Goal: Information Seeking & Learning: Learn about a topic

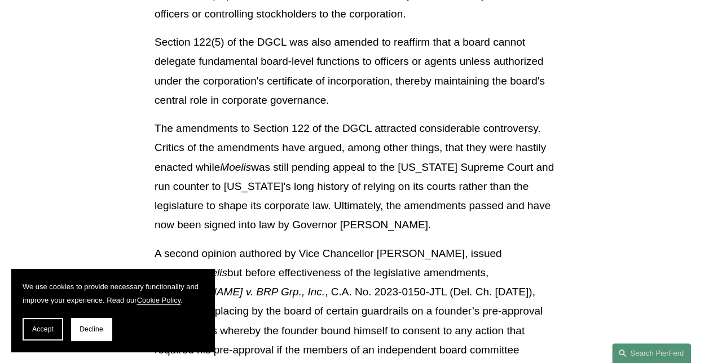
scroll to position [1564, 0]
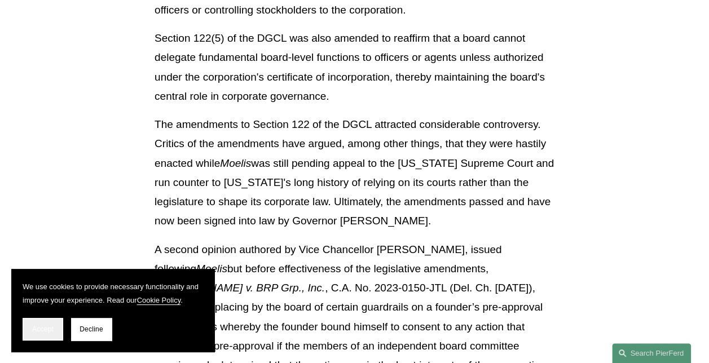
click at [50, 321] on button "Accept" at bounding box center [43, 329] width 41 height 23
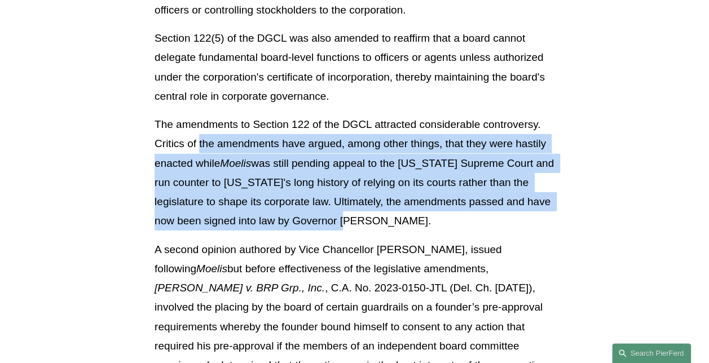
drag, startPoint x: 200, startPoint y: 144, endPoint x: 366, endPoint y: 229, distance: 187.4
click at [366, 229] on p "The amendments to Section 122 of the DGCL attracted considerable controversy. C…" at bounding box center [354, 173] width 400 height 116
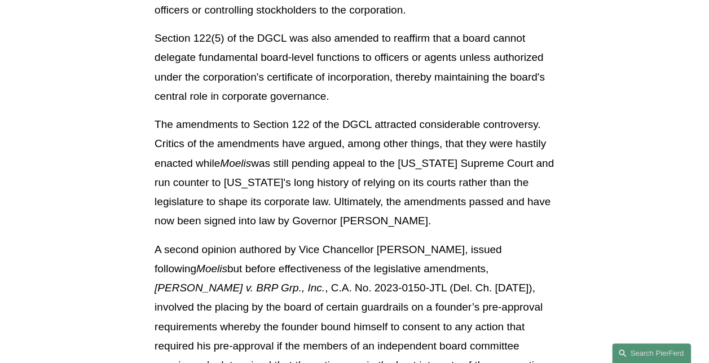
drag, startPoint x: 366, startPoint y: 229, endPoint x: 377, endPoint y: 260, distance: 32.1
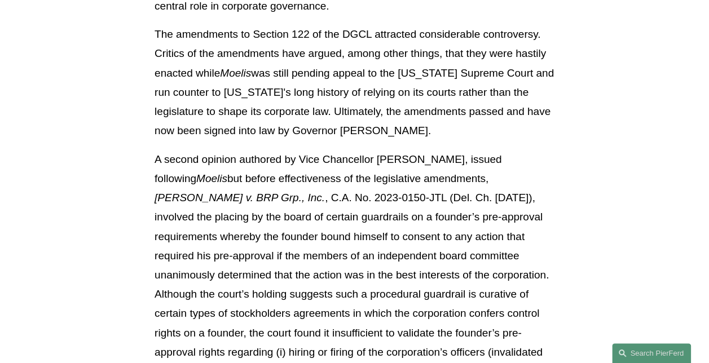
scroll to position [1677, 0]
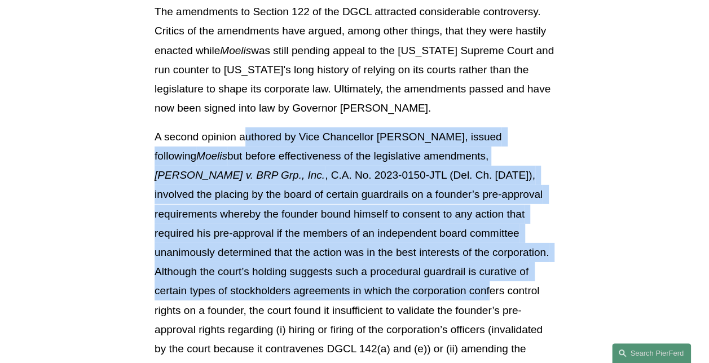
drag, startPoint x: 243, startPoint y: 133, endPoint x: 317, endPoint y: 285, distance: 169.7
click at [317, 285] on p "A second opinion authored by Vice Chancellor [PERSON_NAME], issued following Mo…" at bounding box center [354, 262] width 400 height 270
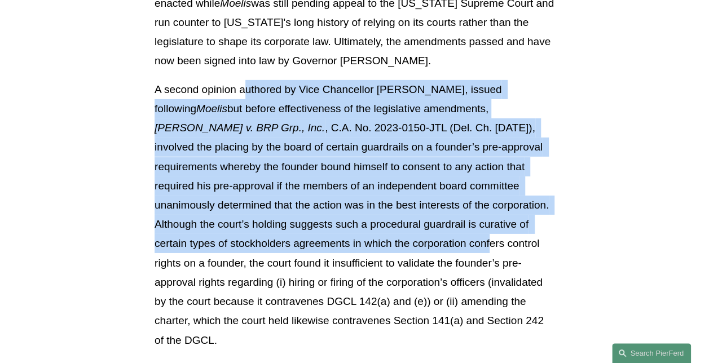
scroll to position [1790, 0]
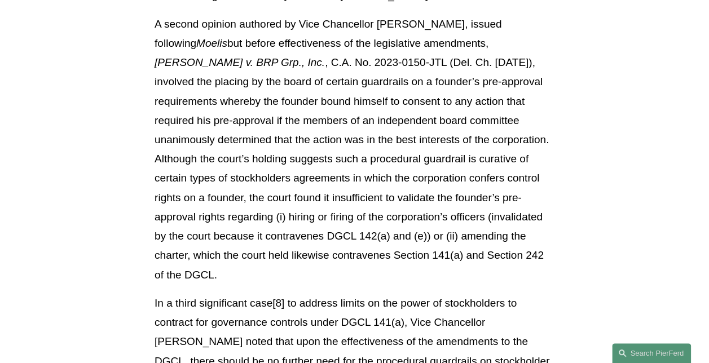
click at [213, 228] on p "A second opinion authored by Vice Chancellor [PERSON_NAME], issued following Mo…" at bounding box center [354, 150] width 400 height 270
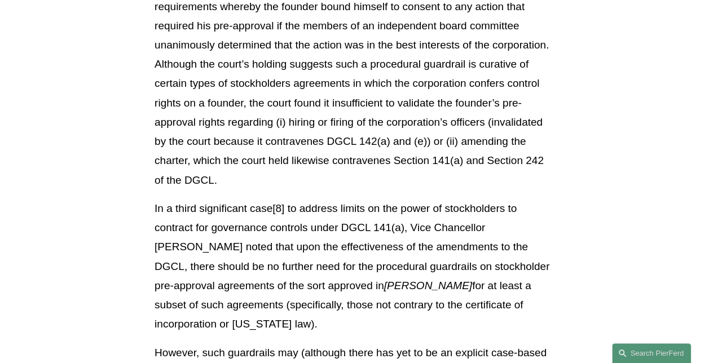
scroll to position [1902, 0]
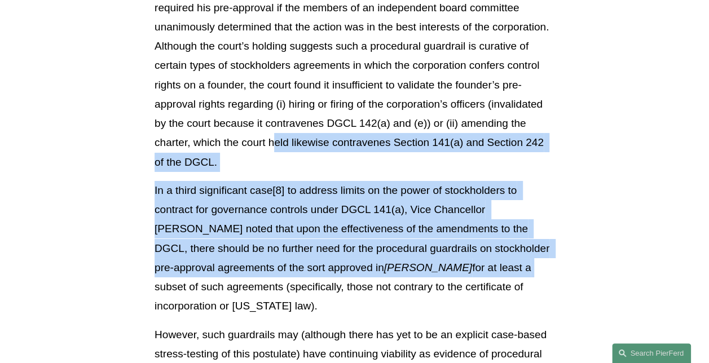
drag, startPoint x: 444, startPoint y: 136, endPoint x: 369, endPoint y: 254, distance: 139.7
click at [246, 217] on p "In a third significant case[8] to address limits on the power of stockholders t…" at bounding box center [354, 248] width 400 height 135
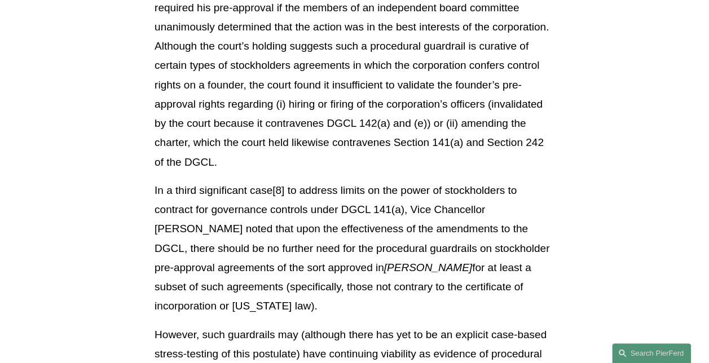
click at [260, 113] on p "A second opinion authored by Vice Chancellor [PERSON_NAME], issued following Mo…" at bounding box center [354, 37] width 400 height 270
drag, startPoint x: 285, startPoint y: 71, endPoint x: 472, endPoint y: 142, distance: 199.7
click at [472, 142] on p "A second opinion authored by Vice Chancellor [PERSON_NAME], issued following Mo…" at bounding box center [354, 37] width 400 height 270
click at [469, 146] on p "A second opinion authored by Vice Chancellor [PERSON_NAME], issued following Mo…" at bounding box center [354, 37] width 400 height 270
click at [343, 107] on p "A second opinion authored by Vice Chancellor [PERSON_NAME], issued following Mo…" at bounding box center [354, 37] width 400 height 270
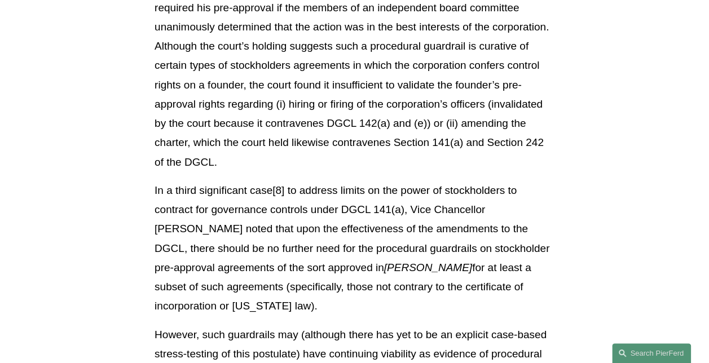
click at [327, 88] on p "A second opinion authored by Vice Chancellor [PERSON_NAME], issued following Mo…" at bounding box center [354, 37] width 400 height 270
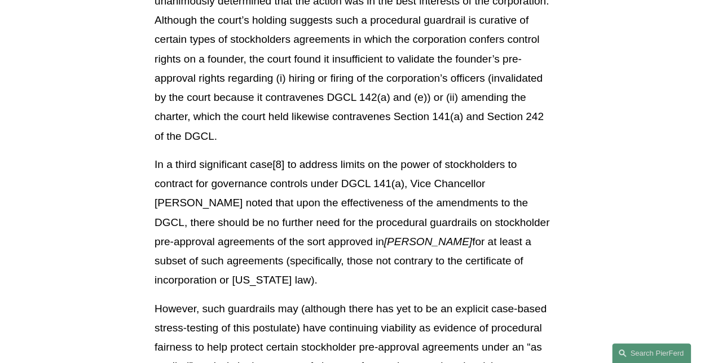
scroll to position [1959, 0]
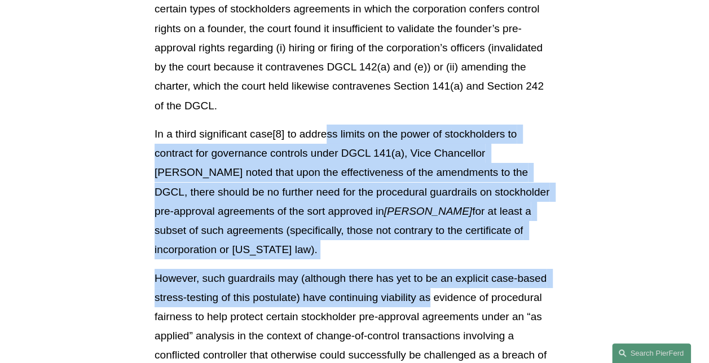
drag, startPoint x: 328, startPoint y: 126, endPoint x: 429, endPoint y: 255, distance: 164.2
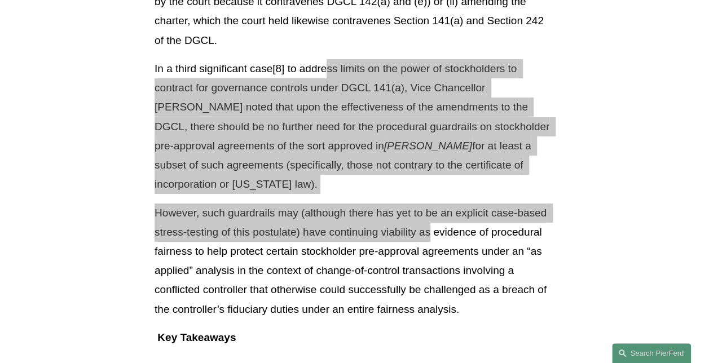
scroll to position [2072, 0]
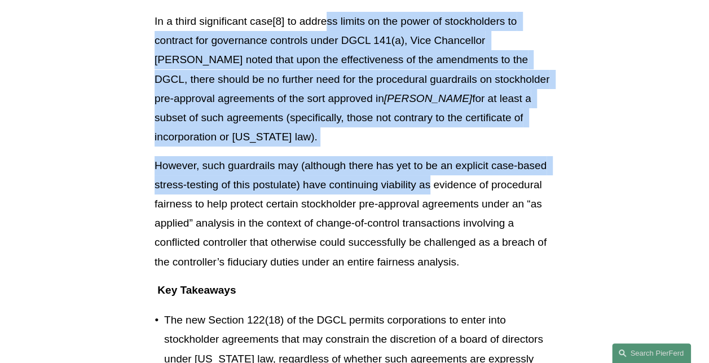
click at [381, 156] on p "However, such guardrails may (although there has yet to be an explicit case-bas…" at bounding box center [354, 214] width 400 height 116
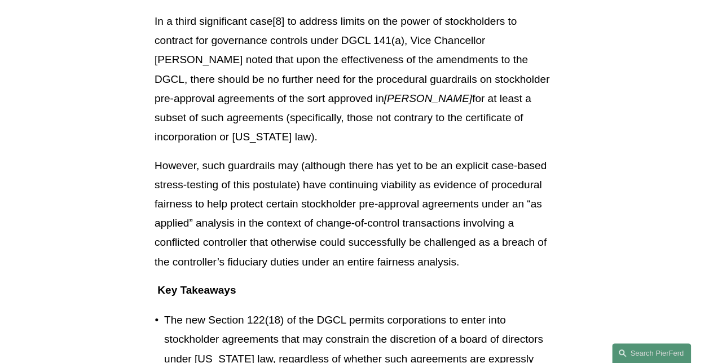
click at [306, 211] on p "However, such guardrails may (although there has yet to be an explicit case-bas…" at bounding box center [354, 214] width 400 height 116
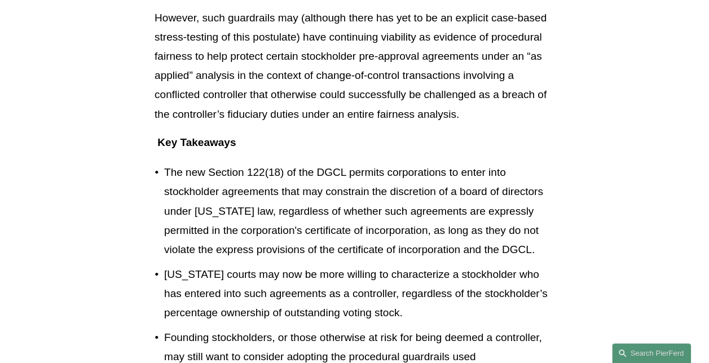
scroll to position [2241, 0]
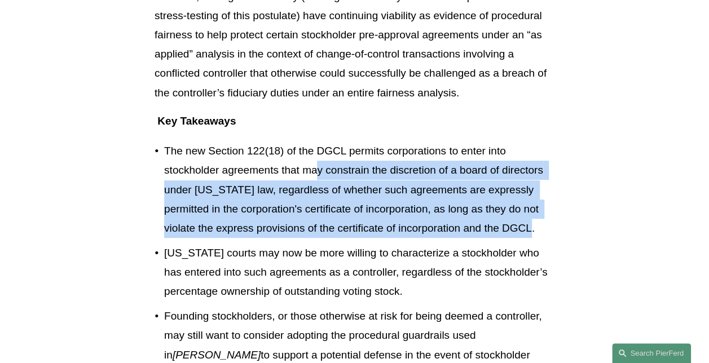
drag, startPoint x: 403, startPoint y: 176, endPoint x: 555, endPoint y: 194, distance: 152.7
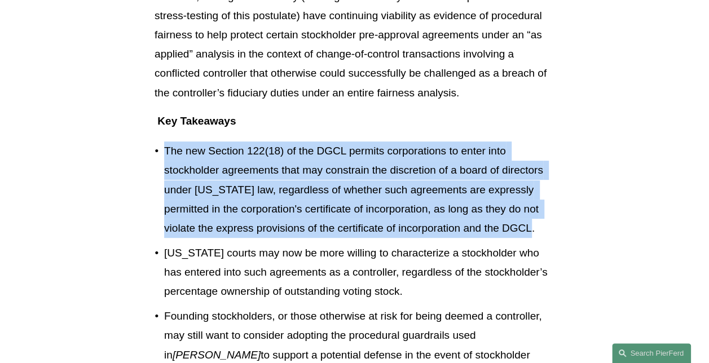
drag, startPoint x: 492, startPoint y: 189, endPoint x: 339, endPoint y: 94, distance: 180.9
drag, startPoint x: 339, startPoint y: 94, endPoint x: 324, endPoint y: 148, distance: 56.2
click at [324, 148] on p "The new Section 122(18) of the DGCL permits corporations to enter into stockhol…" at bounding box center [359, 190] width 390 height 96
click at [328, 142] on p "The new Section 122(18) of the DGCL permits corporations to enter into stockhol…" at bounding box center [359, 190] width 390 height 96
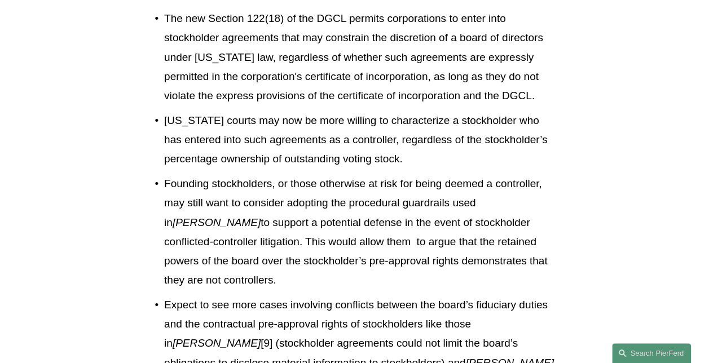
scroll to position [2410, 0]
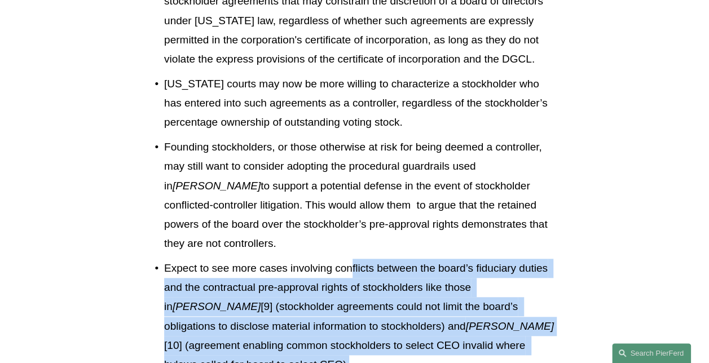
drag, startPoint x: 351, startPoint y: 235, endPoint x: 387, endPoint y: 337, distance: 108.8
click at [387, 337] on p "Expect to see more cases involving conflicts between the board’s fiduciary duti…" at bounding box center [359, 317] width 390 height 116
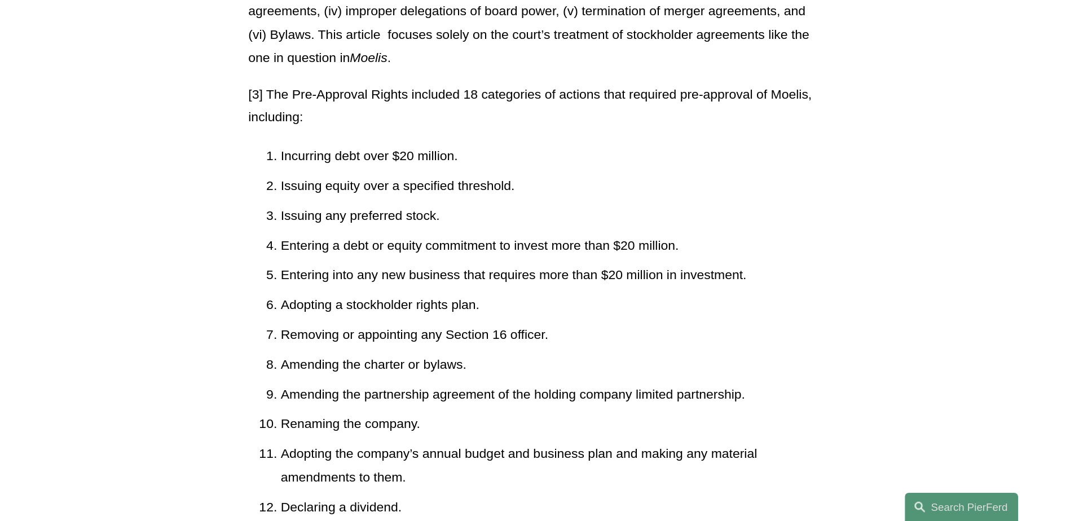
scroll to position [3090, 0]
